Goal: Task Accomplishment & Management: Manage account settings

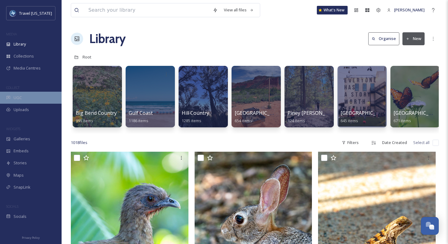
click at [22, 97] on span "UGC" at bounding box center [18, 98] width 8 height 6
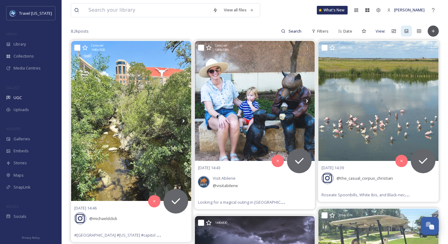
scroll to position [55, 0]
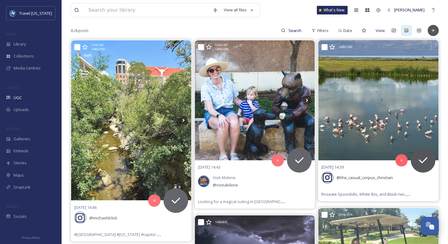
click at [356, 121] on img at bounding box center [378, 100] width 120 height 120
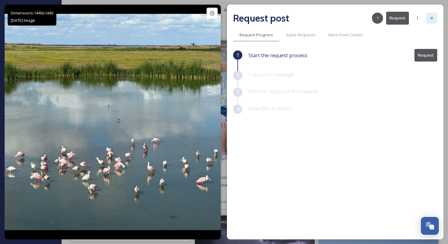
click at [435, 17] on div at bounding box center [431, 18] width 11 height 11
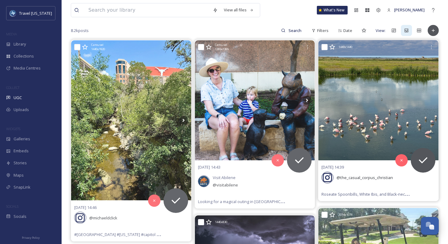
click at [363, 142] on img at bounding box center [378, 100] width 120 height 120
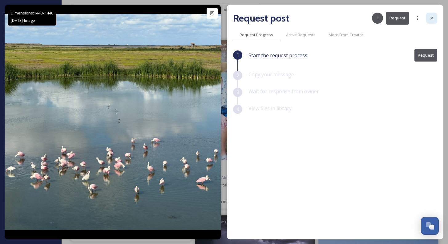
click at [432, 19] on icon at bounding box center [431, 18] width 5 height 5
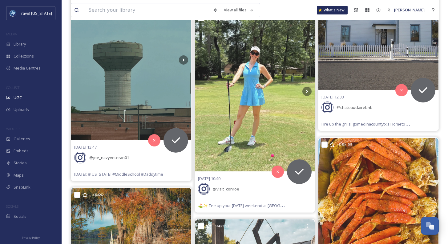
scroll to position [494, 0]
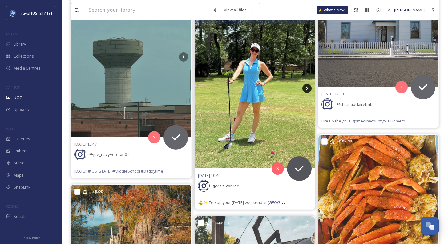
click at [306, 87] on icon at bounding box center [306, 88] width 9 height 9
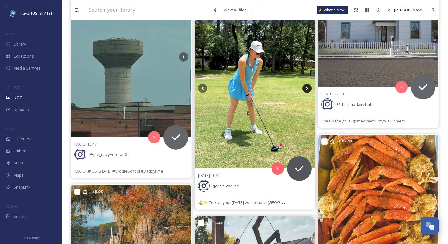
click at [308, 88] on icon at bounding box center [306, 88] width 9 height 9
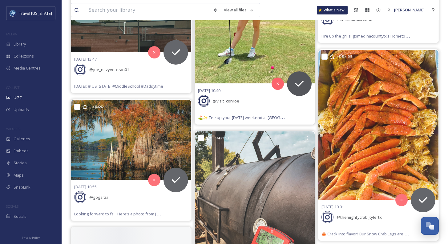
scroll to position [601, 0]
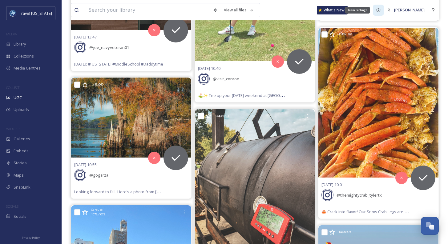
click at [384, 10] on div "Team Settings" at bounding box center [378, 10] width 11 height 11
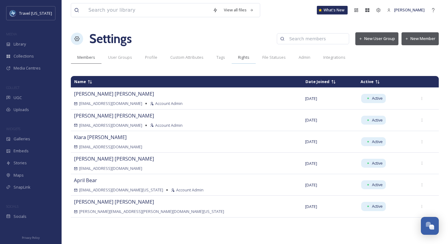
click at [238, 57] on span "Rights" at bounding box center [243, 58] width 11 height 6
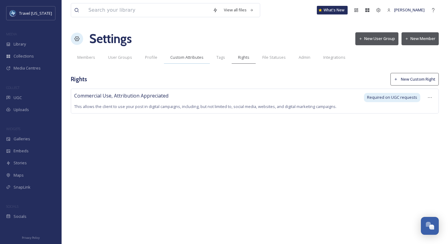
click at [195, 53] on div "Custom Attributes" at bounding box center [187, 57] width 46 height 13
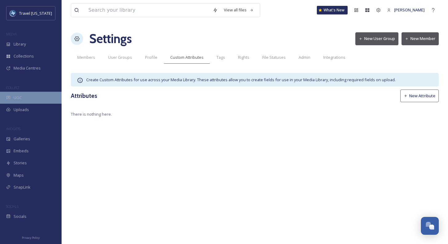
click at [35, 96] on div "UGC" at bounding box center [31, 98] width 62 height 12
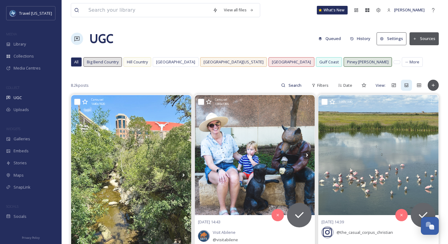
click at [391, 40] on button "Settings" at bounding box center [392, 38] width 30 height 13
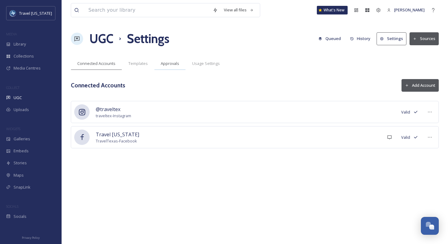
click at [167, 67] on div "Approvals" at bounding box center [169, 63] width 31 height 13
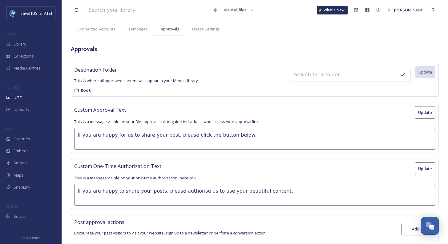
scroll to position [35, 0]
click at [141, 30] on span "Templates" at bounding box center [137, 29] width 19 height 6
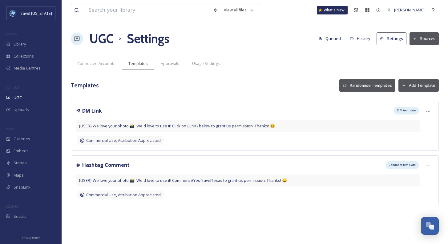
click at [367, 35] on button "History" at bounding box center [360, 39] width 27 height 12
click at [429, 165] on icon at bounding box center [428, 166] width 5 height 5
click at [413, 191] on div "Edit" at bounding box center [418, 191] width 32 height 12
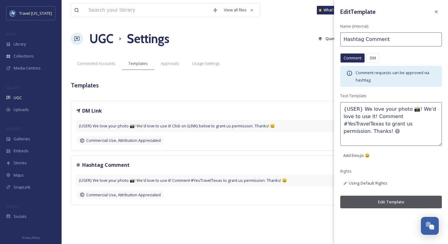
click at [263, 54] on div "View all files What's New [PERSON_NAME] UGC Settings Queued History Settings So…" at bounding box center [255, 122] width 387 height 244
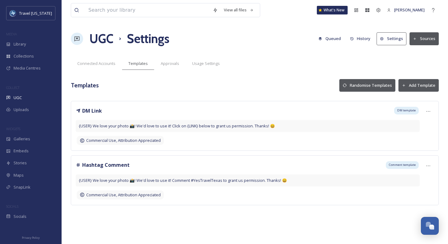
click at [367, 38] on button "History" at bounding box center [360, 39] width 27 height 12
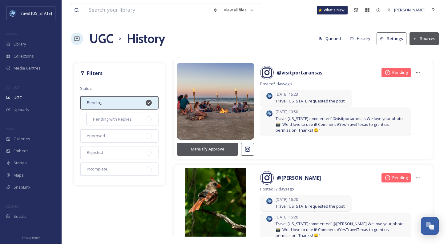
scroll to position [302, 0]
